Goal: Transaction & Acquisition: Subscribe to service/newsletter

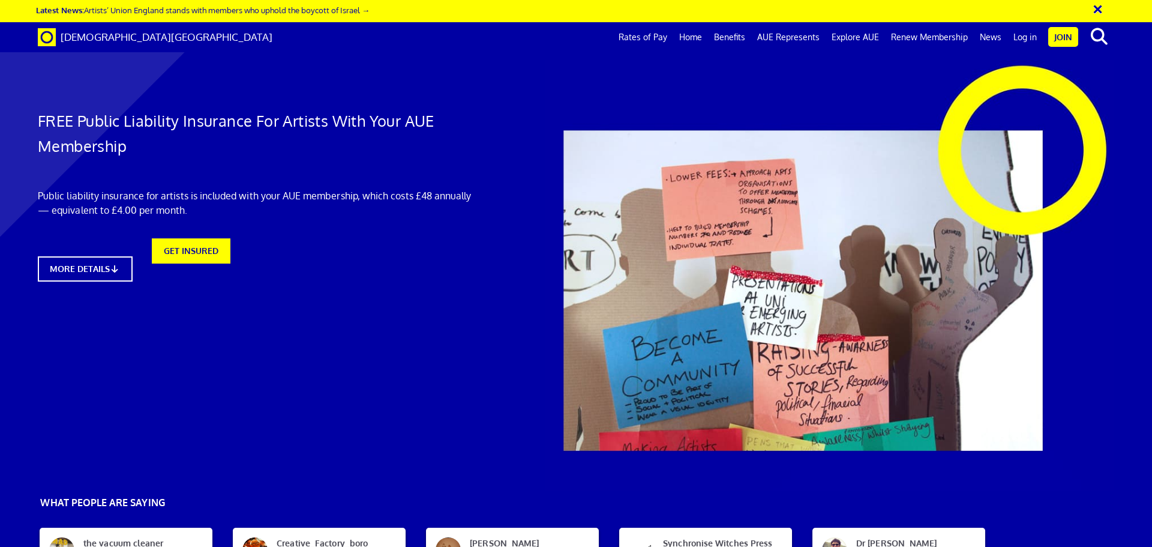
scroll to position [0, 19]
click at [206, 255] on div "FREE Public Liability Insurance For Artists With Your AUE Membership Public lia…" at bounding box center [257, 176] width 456 height 233
click at [208, 268] on link "GET INSURED" at bounding box center [191, 268] width 86 height 28
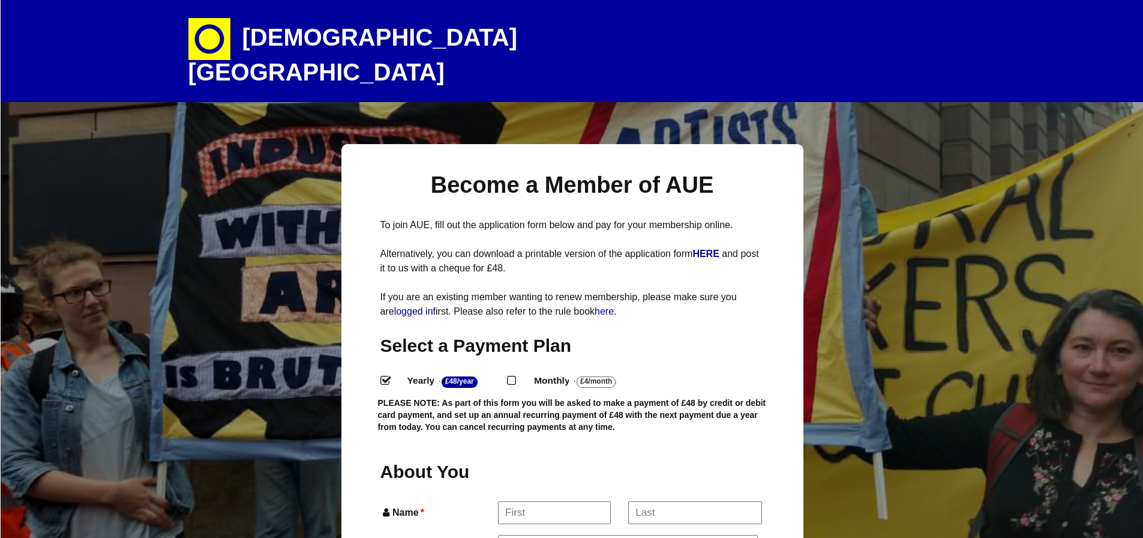
select select
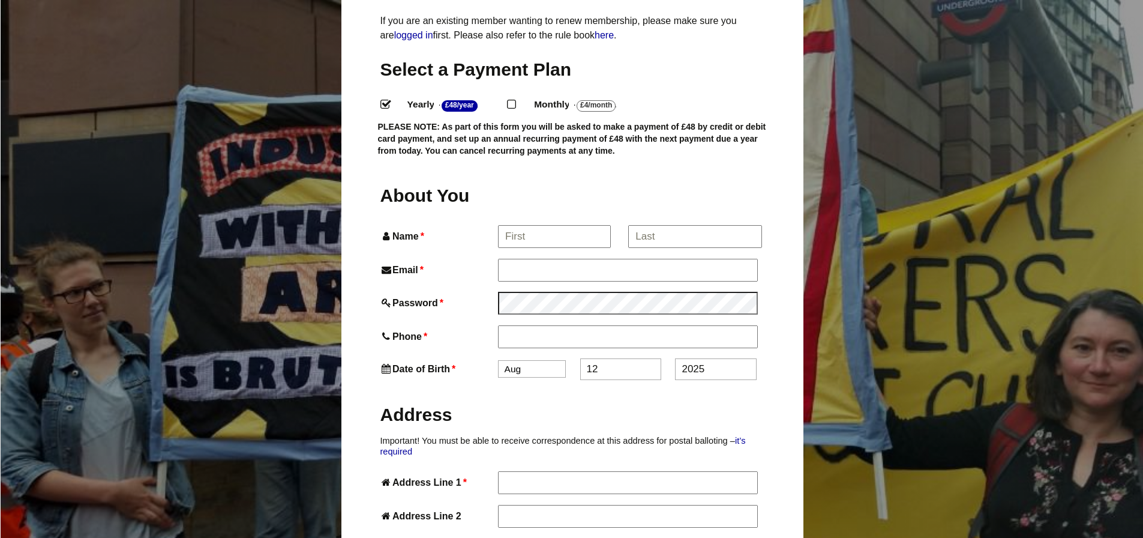
scroll to position [270, 0]
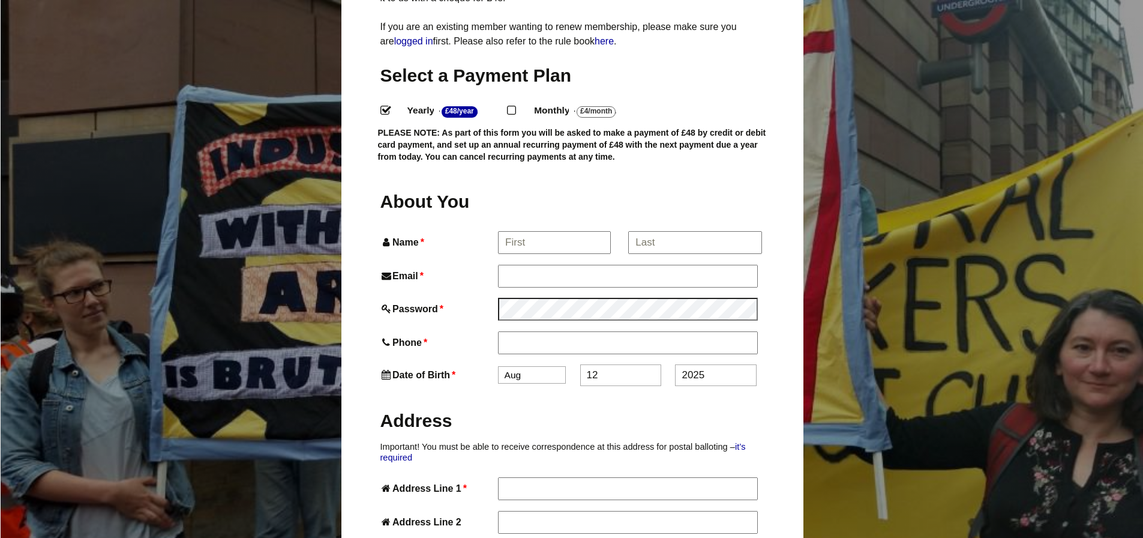
click at [545, 102] on label "Monthly - £4/Month ." at bounding box center [584, 110] width 122 height 17
click at [515, 106] on input "Monthly - £4/Month ." at bounding box center [511, 110] width 8 height 8
radio input "true"
click at [546, 232] on input "Name *" at bounding box center [554, 243] width 112 height 22
type input "Beatrice"
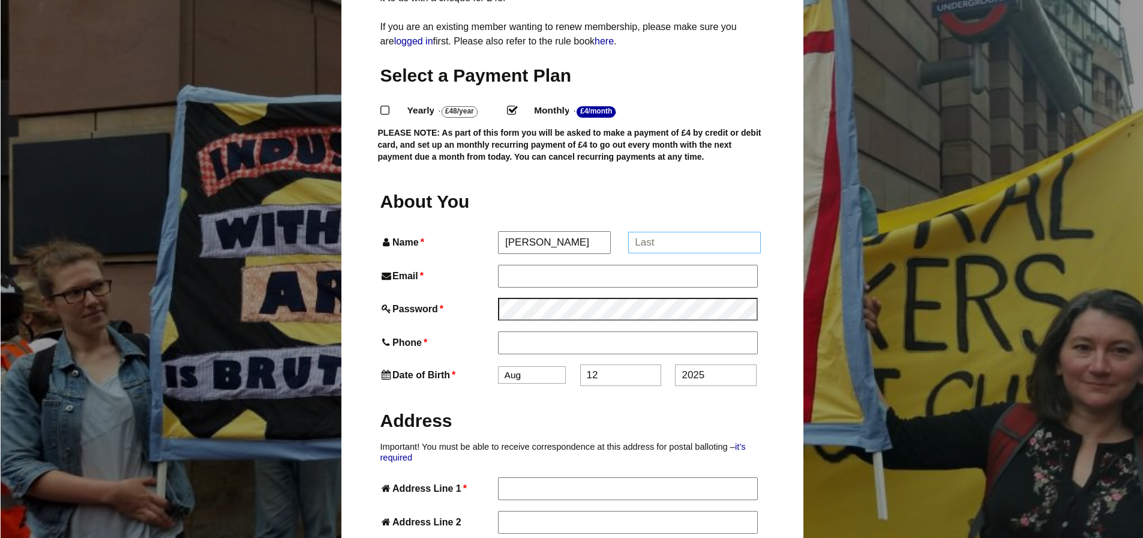
type input "[PERSON_NAME]"
type input "[EMAIL_ADDRESS][DOMAIN_NAME]"
type input "07817553921"
type input "Flat [STREET_ADDRESS]"
type input "[GEOGRAPHIC_DATA]"
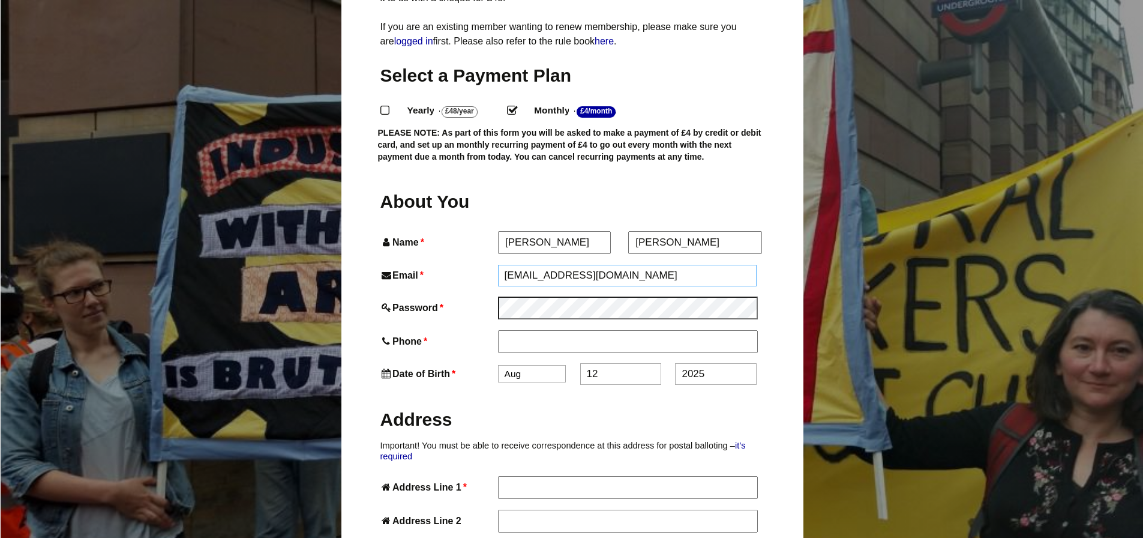
type input "SE22 8AN"
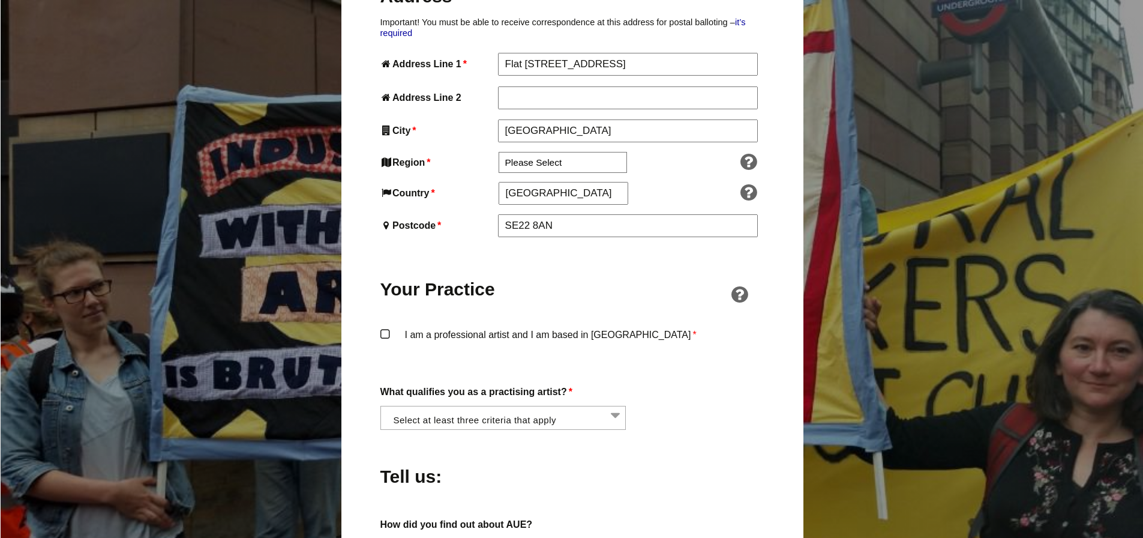
scroll to position [750, 0]
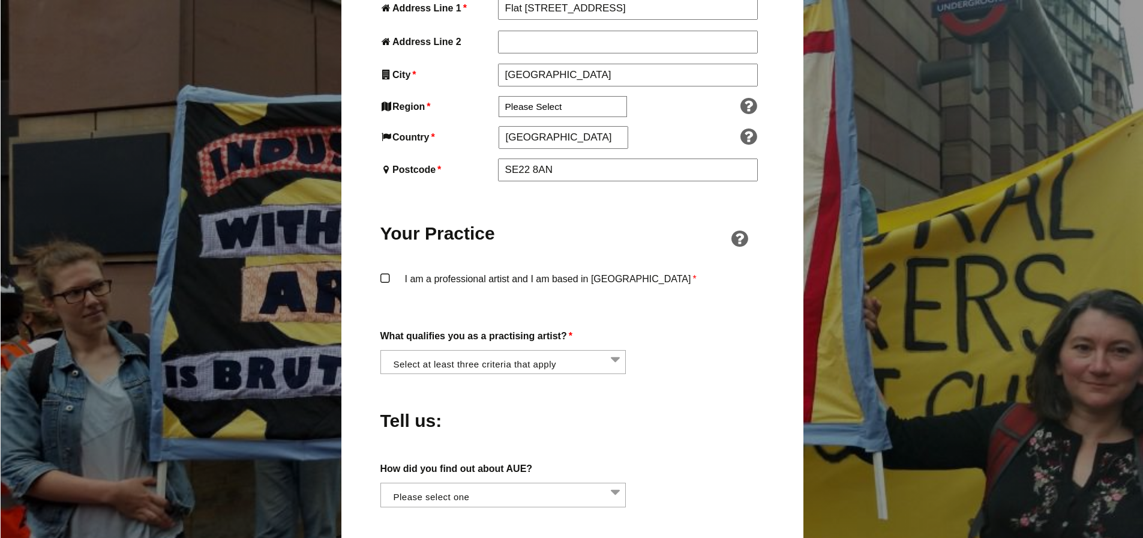
click at [384, 271] on label "I am a professional artist and I am based in England *" at bounding box center [573, 289] width 384 height 36
click at [0, 0] on input "I am a professional artist and I am based in England *" at bounding box center [0, 0] width 0 height 0
click at [561, 351] on li at bounding box center [507, 361] width 246 height 20
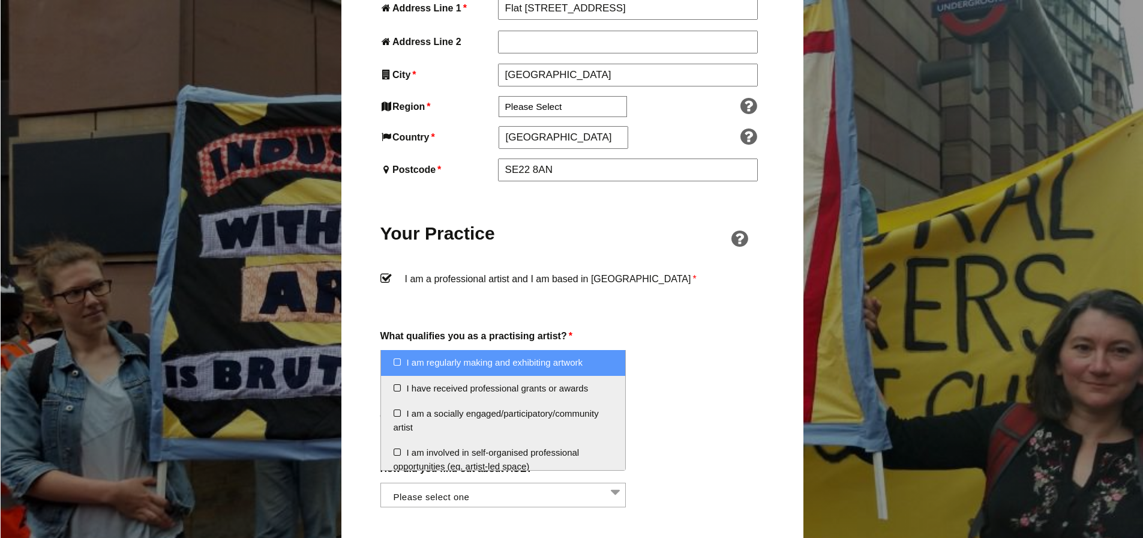
click at [581, 359] on li "I am regularly making and exhibiting artwork" at bounding box center [503, 363] width 245 height 26
select select "regularly_making_and_exhibiting_artwork"
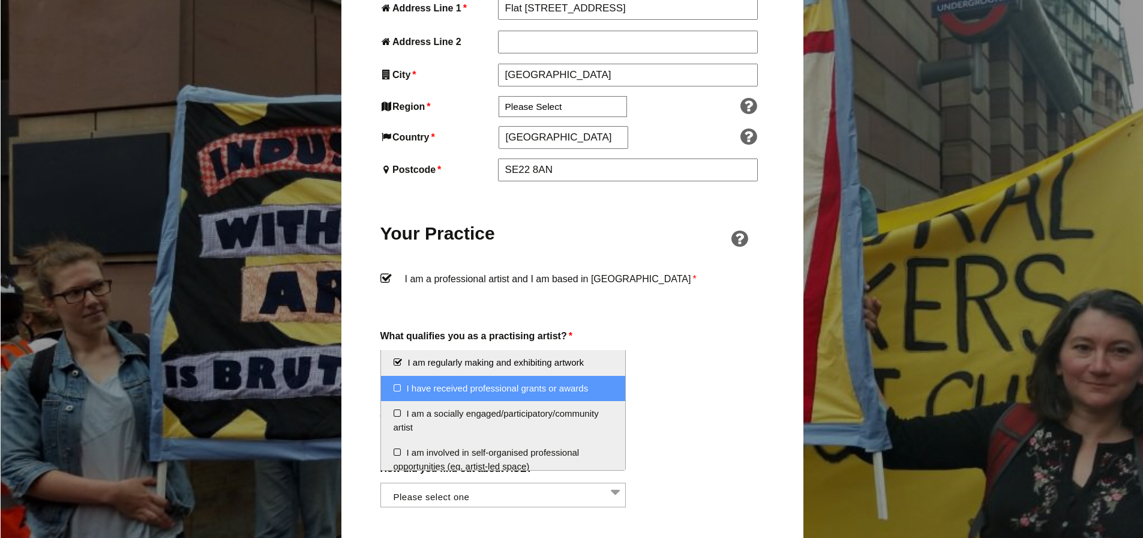
click at [574, 382] on li "I have received professional grants or awards" at bounding box center [503, 389] width 245 height 26
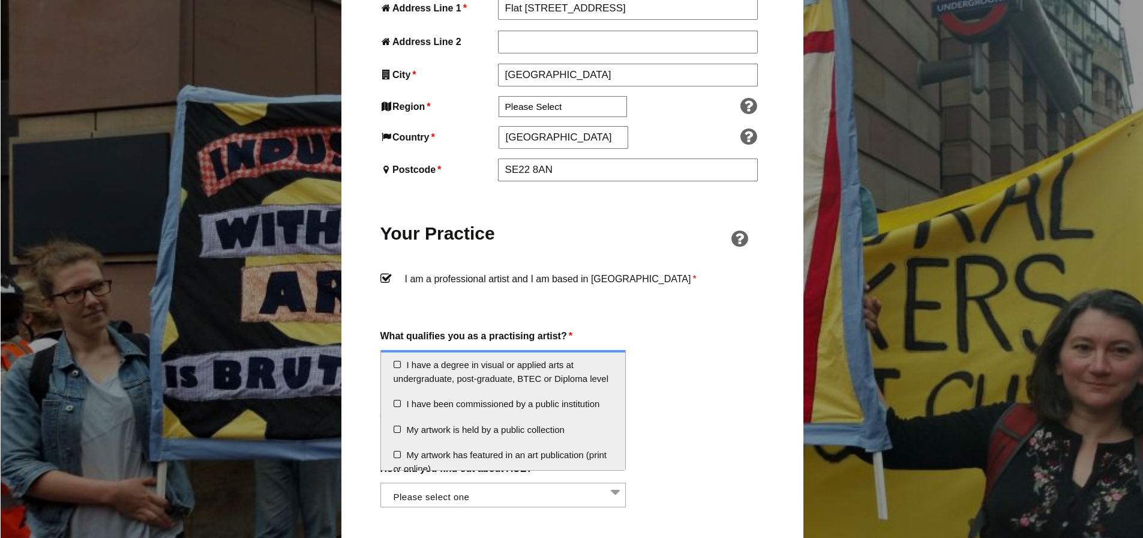
scroll to position [135, 0]
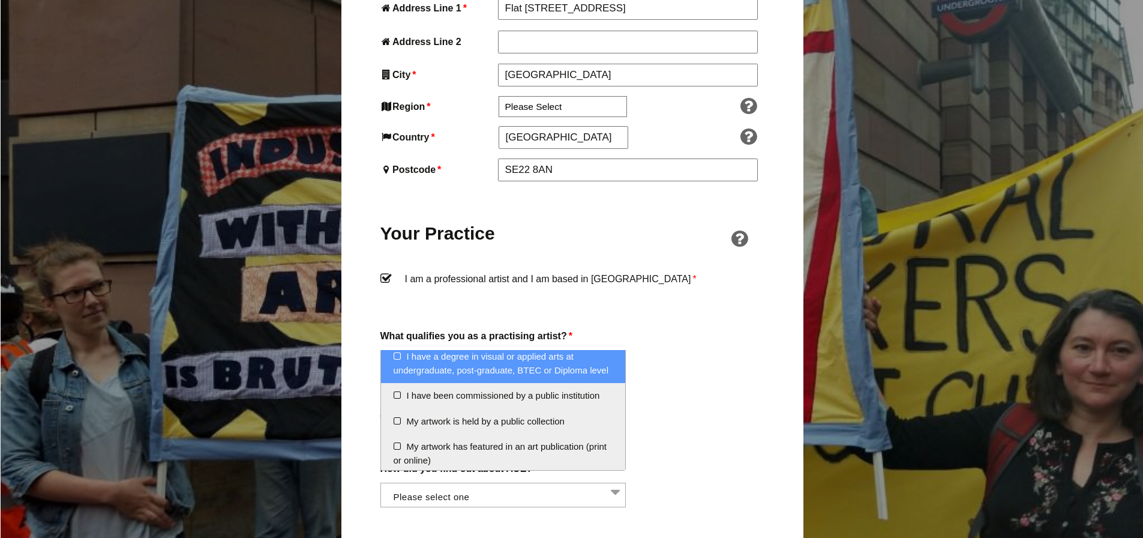
click at [573, 374] on li "I have a degree in visual or applied arts at undergraduate, post-graduate, BTEC…" at bounding box center [503, 363] width 245 height 39
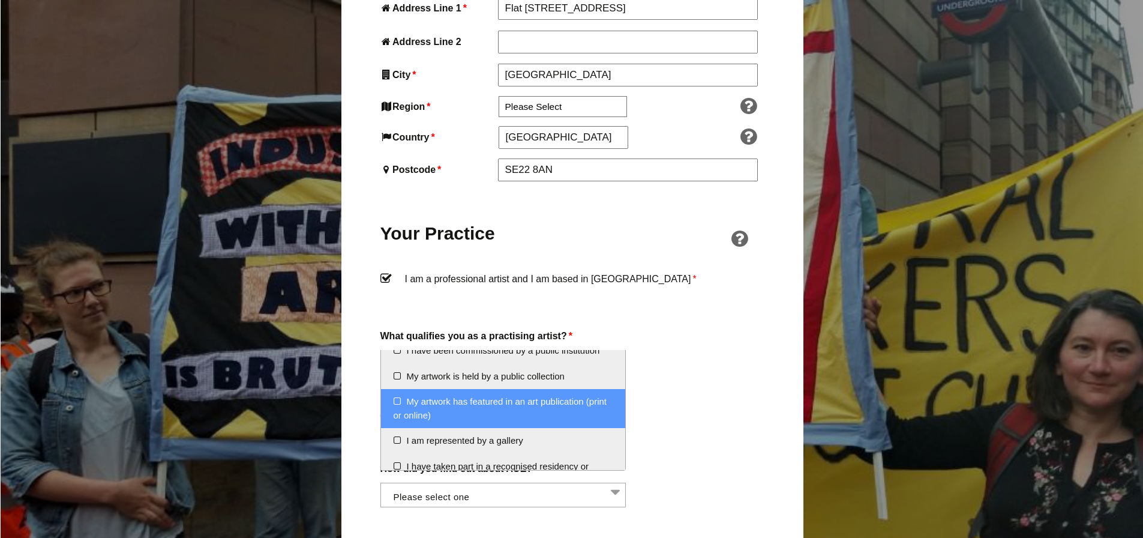
scroll to position [216, 0]
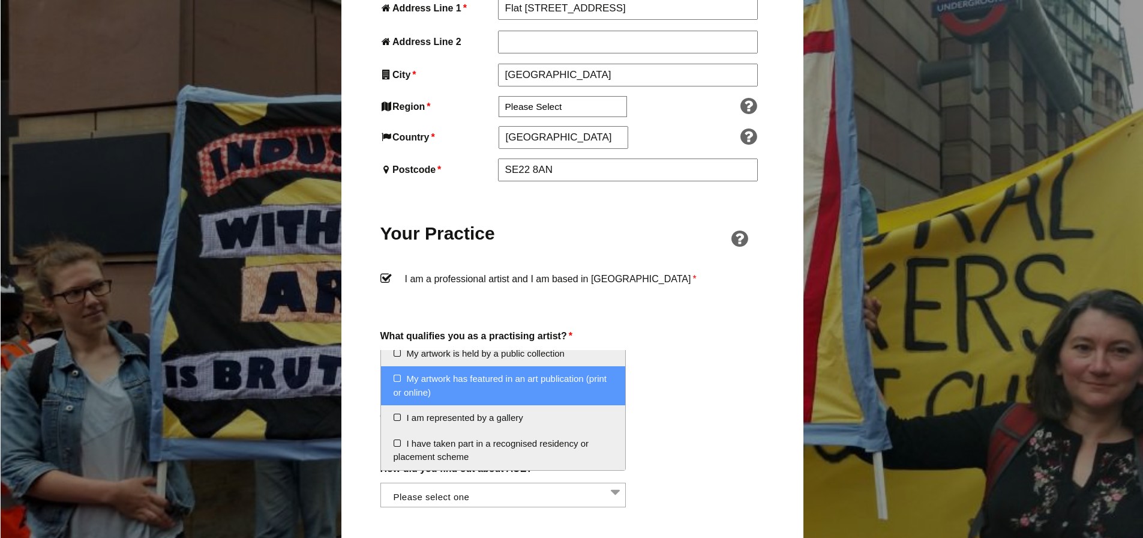
click at [571, 397] on li "My artwork has featured in an art publication (print or online)" at bounding box center [503, 385] width 245 height 39
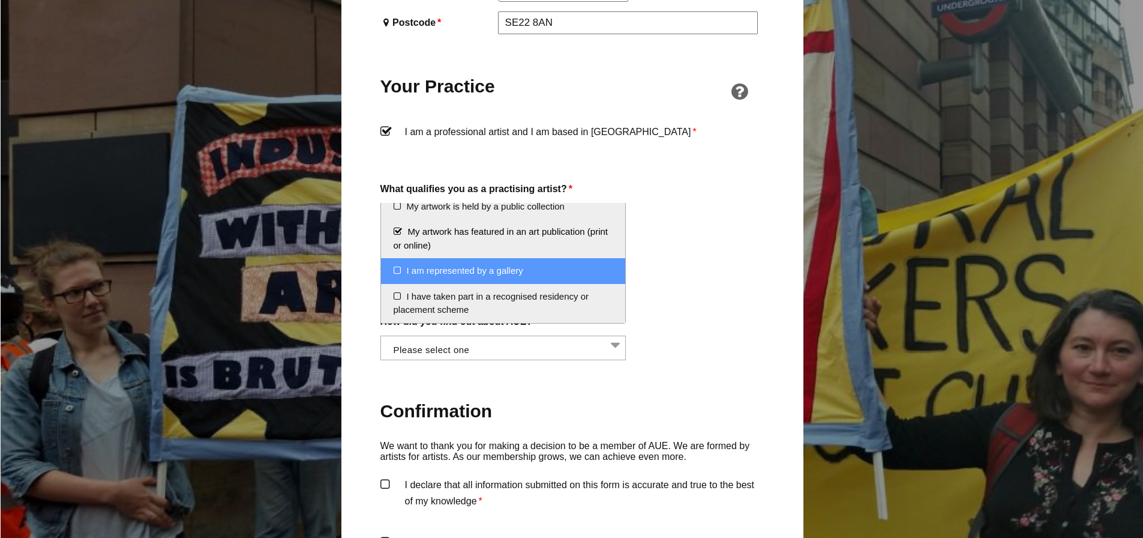
scroll to position [915, 0]
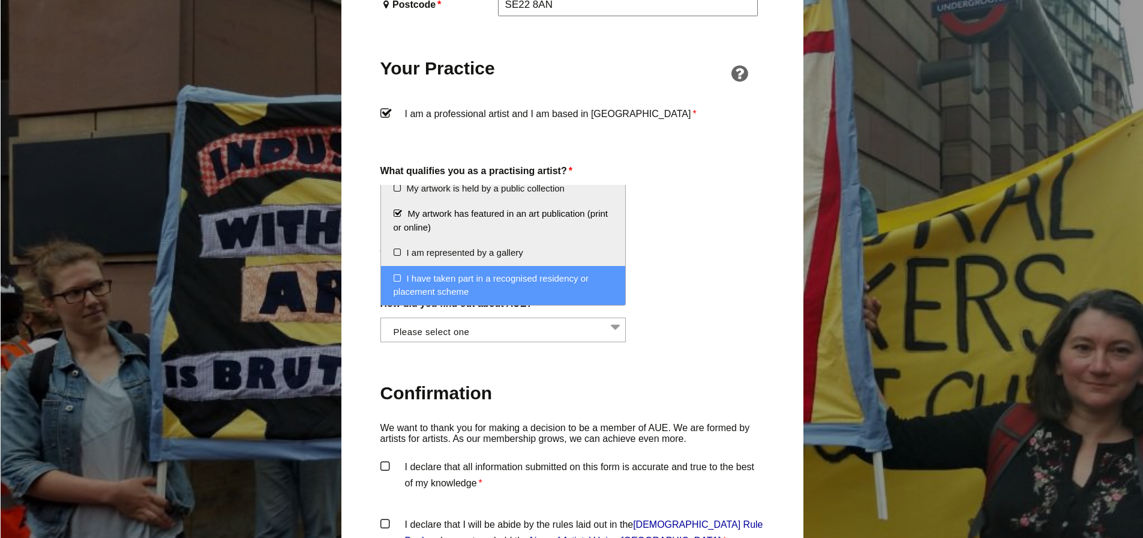
click at [585, 279] on li "I have taken part in a recognised residency or placement scheme" at bounding box center [503, 285] width 245 height 39
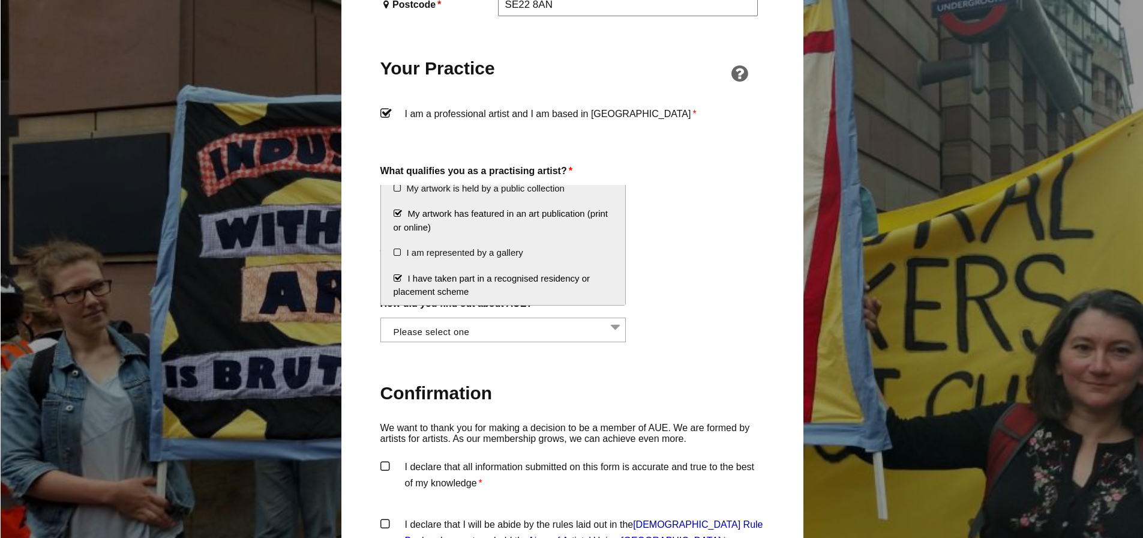
click at [730, 295] on label "How did you find out about AUE?" at bounding box center [573, 303] width 384 height 16
click at [381, 318] on select "Word of mouth Facebook Twitter Other social media National Press Specialist art…" at bounding box center [381, 325] width 1 height 14
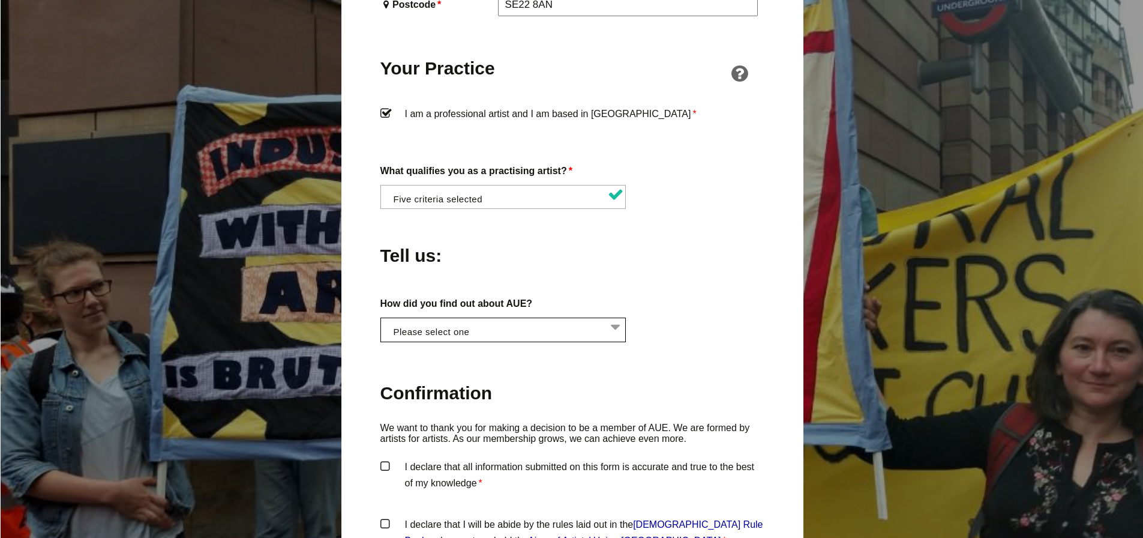
scroll to position [0, 1]
click at [575, 318] on li at bounding box center [507, 328] width 246 height 20
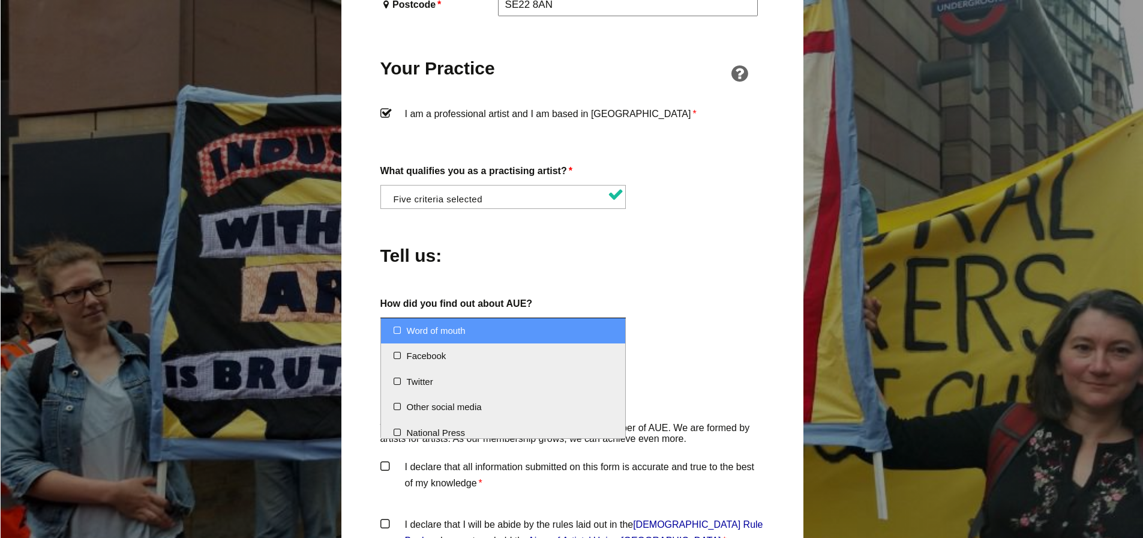
select select "Word of mouth"
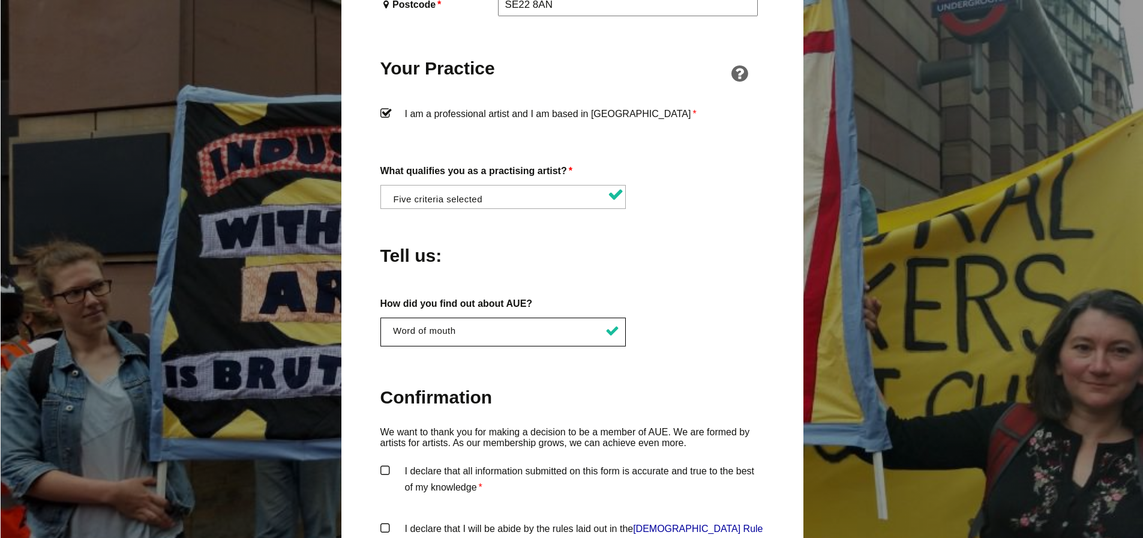
click at [660, 332] on div "About You Name * Beatrice First * Beatrice Vorster Last Email * beavorster@gmai…" at bounding box center [573, 95] width 384 height 1103
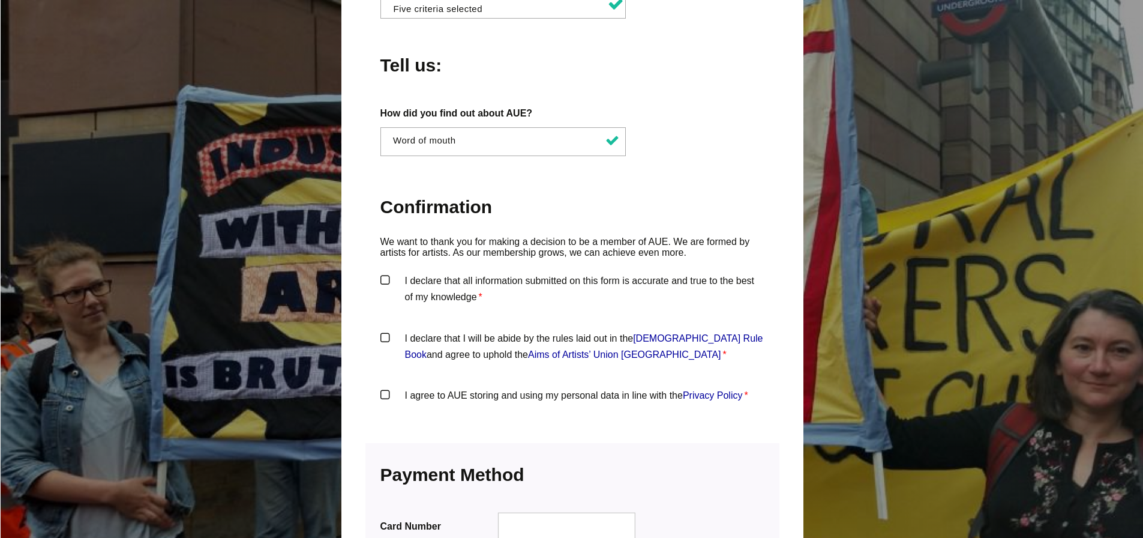
scroll to position [1110, 0]
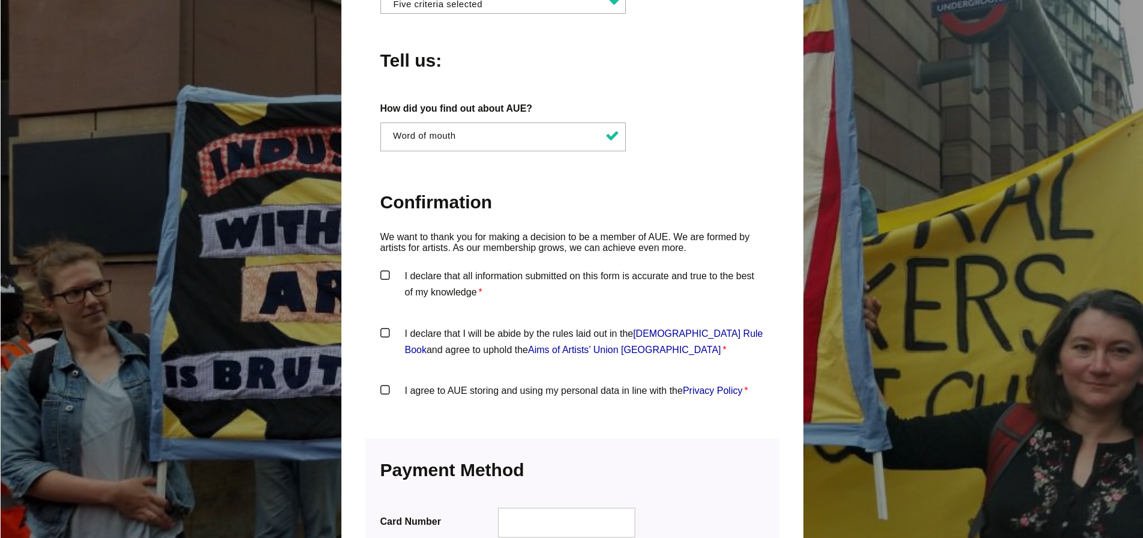
click at [387, 268] on label "I declare that all information submitted on this form is accurate and true to t…" at bounding box center [573, 286] width 384 height 36
click at [0, 0] on input "I declare that all information submitted on this form is accurate and true to t…" at bounding box center [0, 0] width 0 height 0
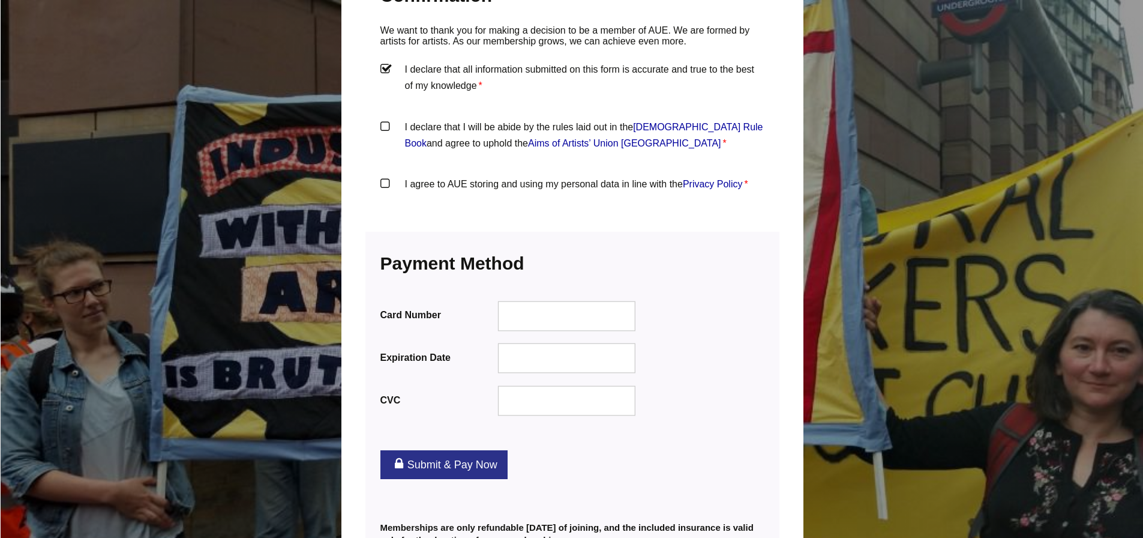
scroll to position [1351, 0]
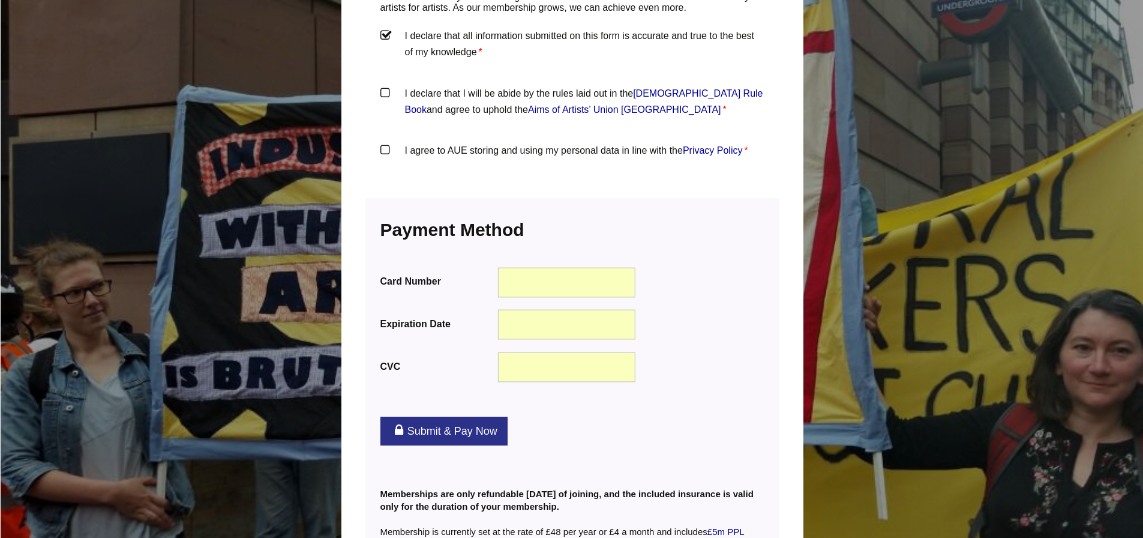
click at [471, 417] on link "Submit & Pay Now" at bounding box center [444, 431] width 127 height 29
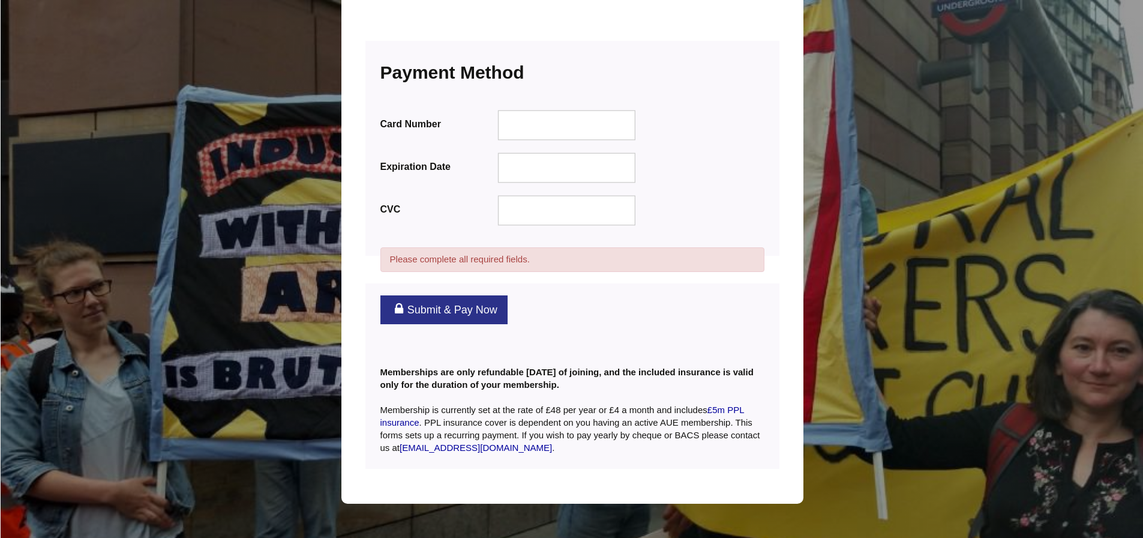
scroll to position [1554, 0]
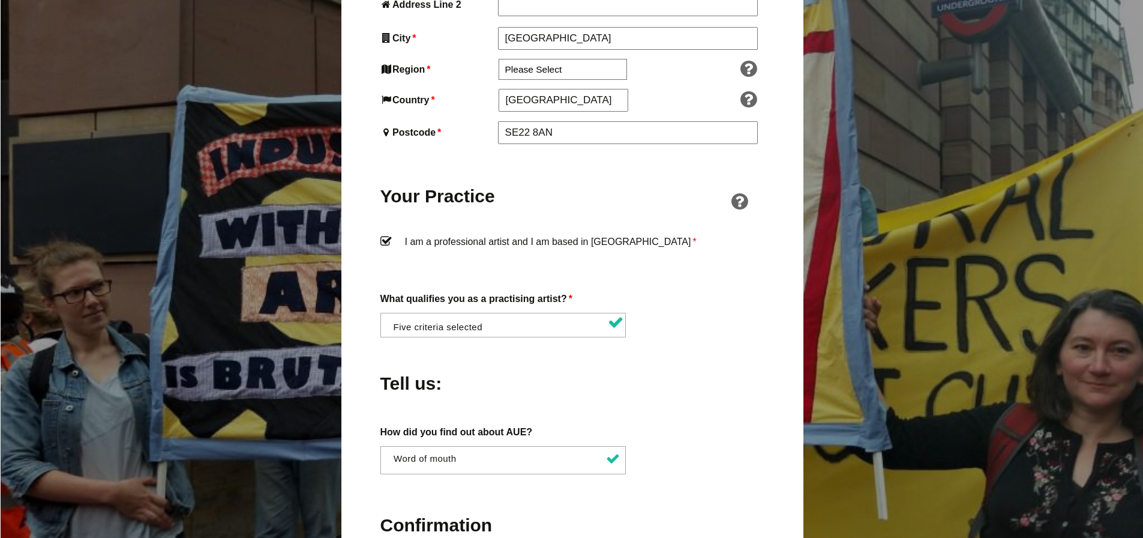
scroll to position [789, 0]
